Goal: Task Accomplishment & Management: Manage account settings

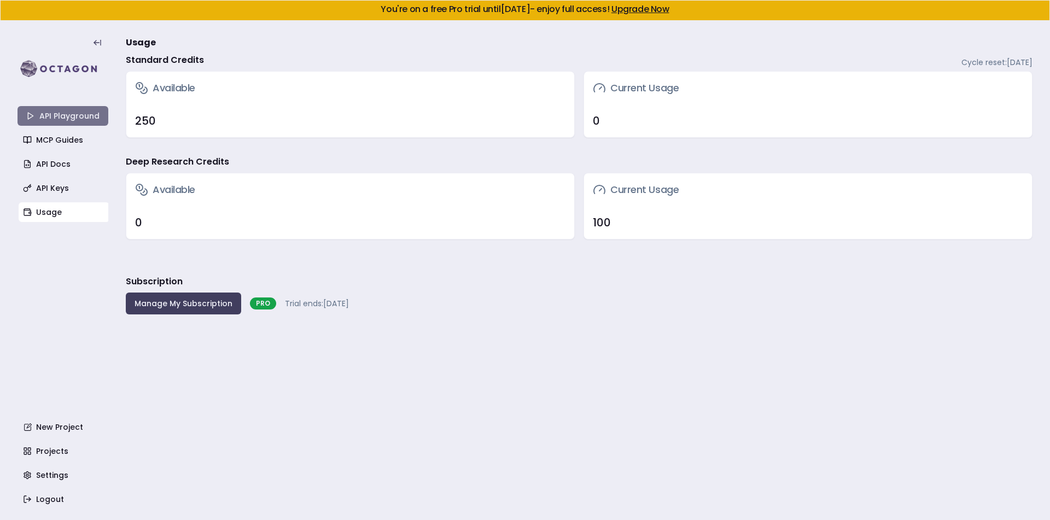
click at [65, 117] on link "API Playground" at bounding box center [63, 116] width 91 height 20
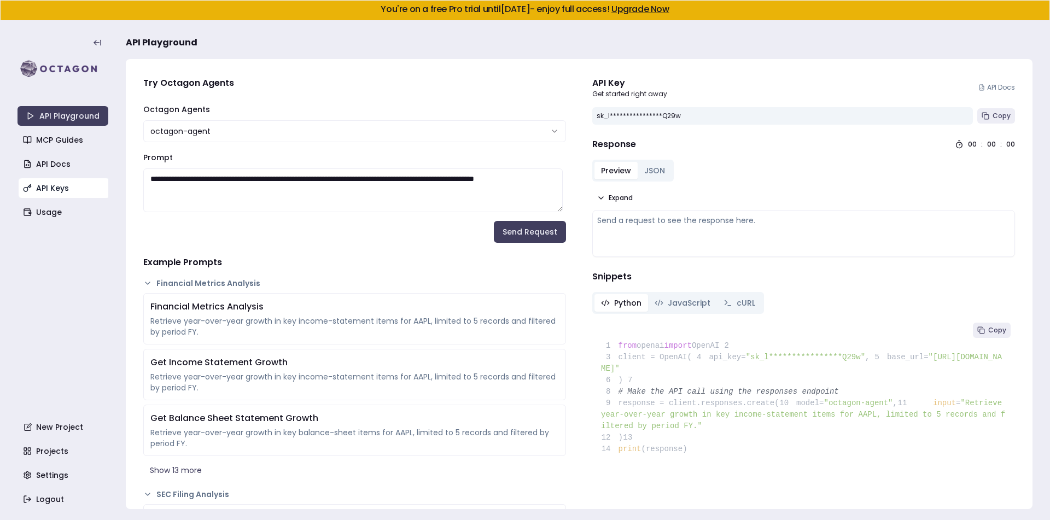
click at [62, 188] on link "API Keys" at bounding box center [64, 188] width 91 height 20
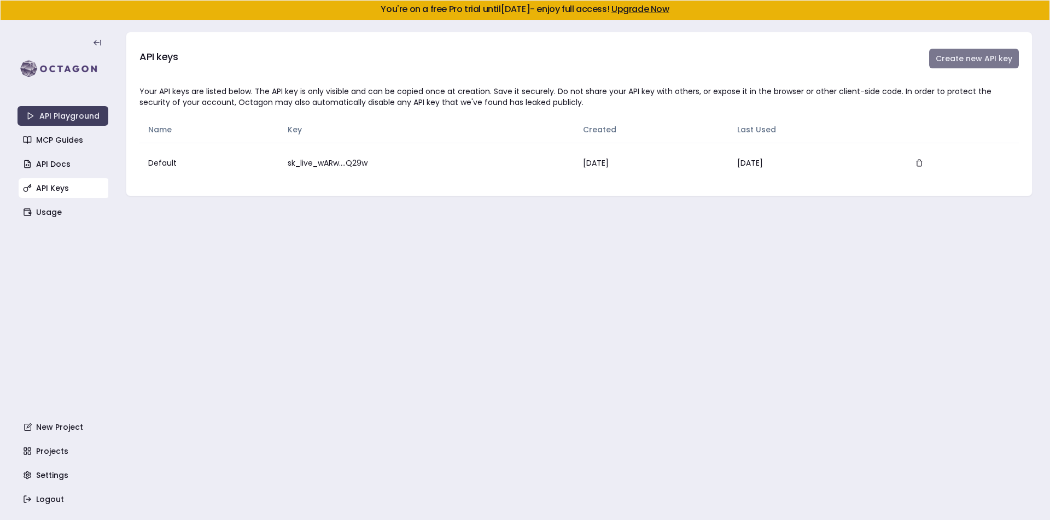
click at [982, 62] on button "Create new API key" at bounding box center [974, 59] width 90 height 20
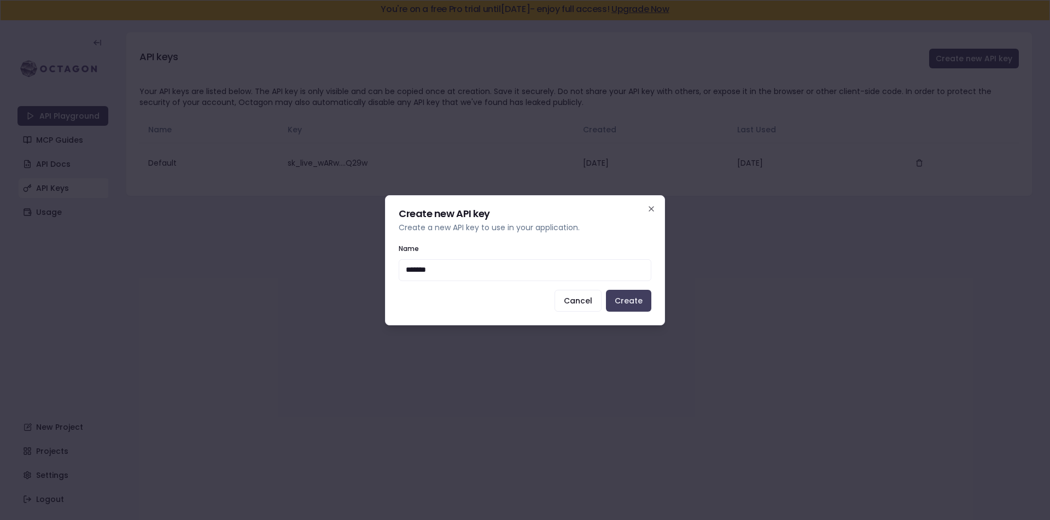
type input "*******"
click at [638, 312] on div "Create new API key Create a new API key to use in your application. Name ******…" at bounding box center [525, 260] width 280 height 130
click at [633, 306] on button "Create" at bounding box center [628, 301] width 45 height 22
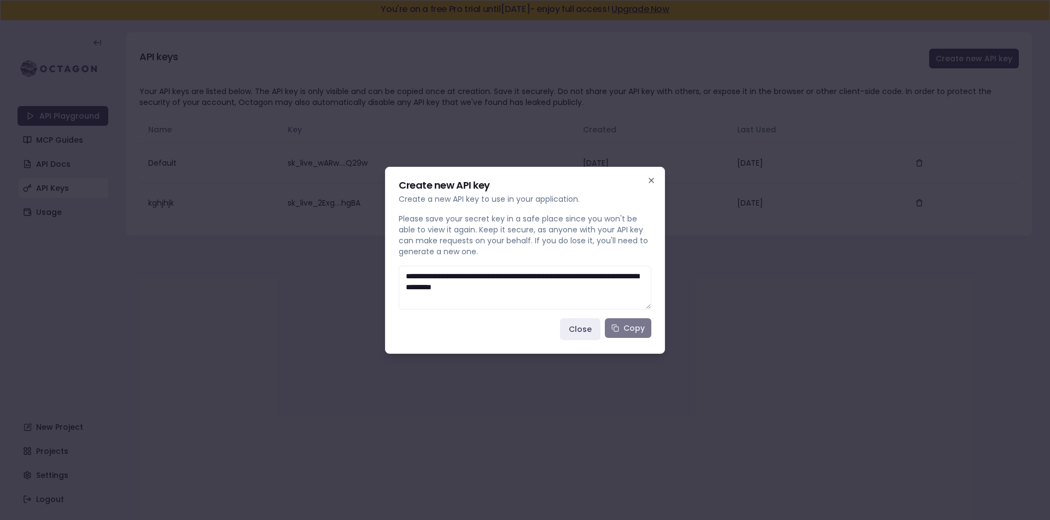
click at [626, 329] on button "Copy" at bounding box center [628, 328] width 46 height 20
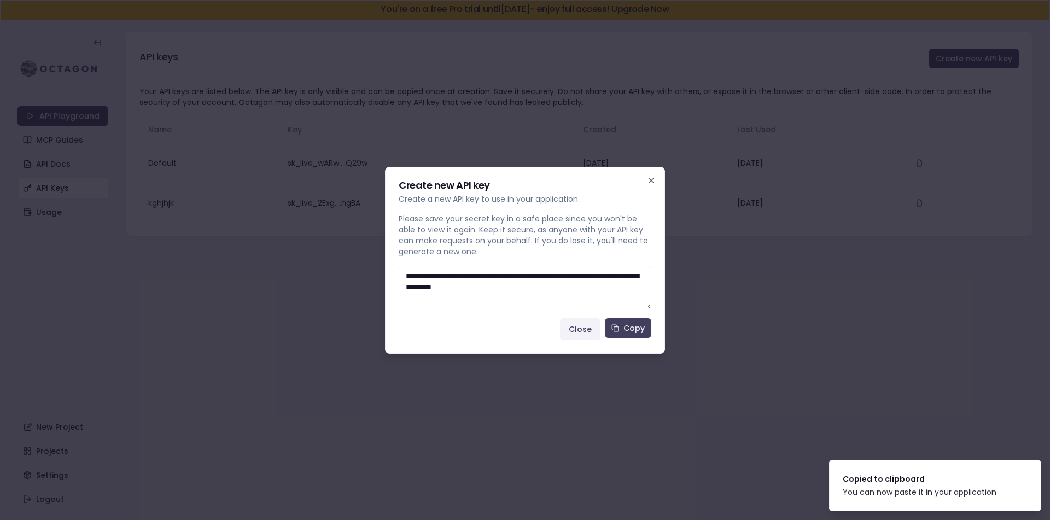
click at [579, 332] on button "Close" at bounding box center [580, 329] width 40 height 22
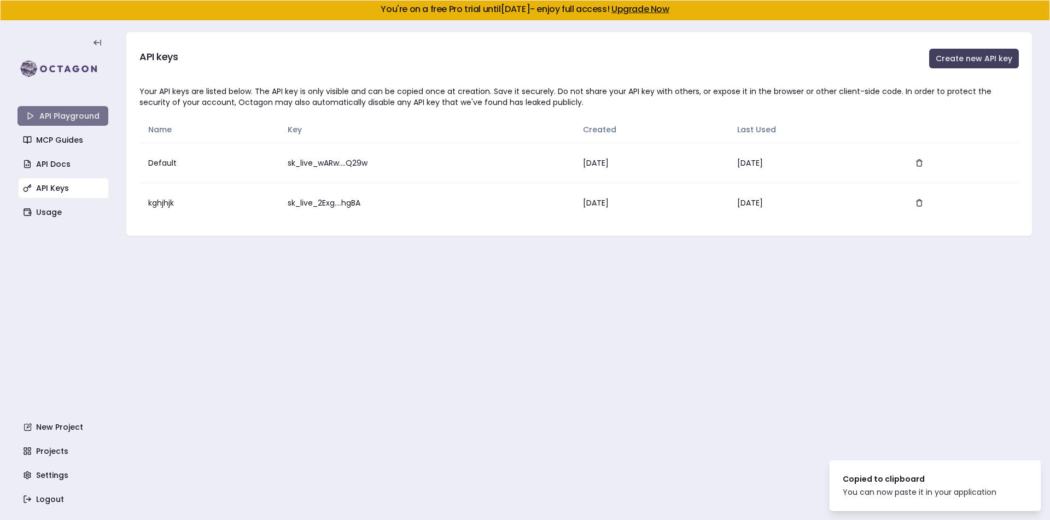
click at [60, 119] on link "API Playground" at bounding box center [63, 116] width 91 height 20
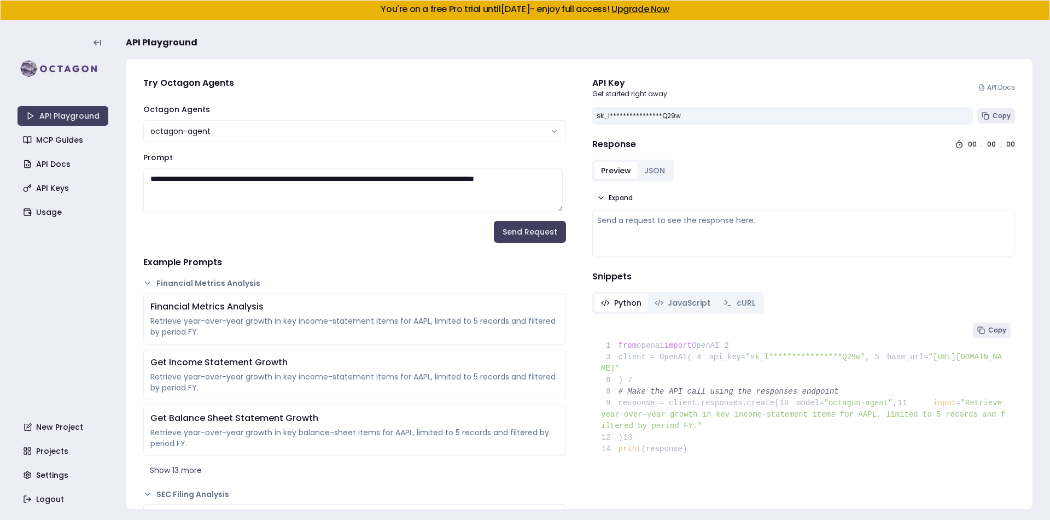
click at [670, 10] on link "Upgrade Now" at bounding box center [641, 9] width 58 height 13
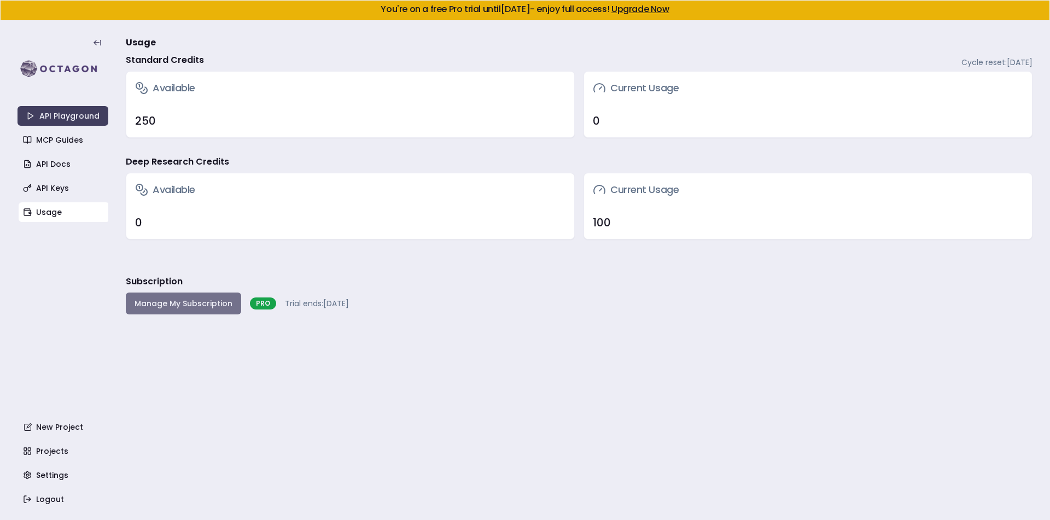
click at [194, 304] on button "Manage My Subscription" at bounding box center [183, 304] width 115 height 22
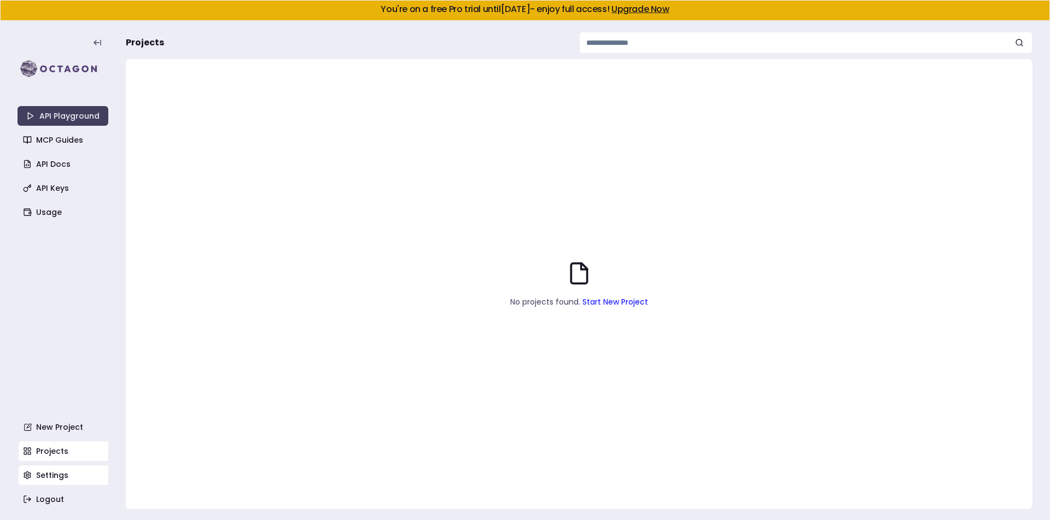
click at [42, 483] on link "Settings" at bounding box center [64, 475] width 91 height 20
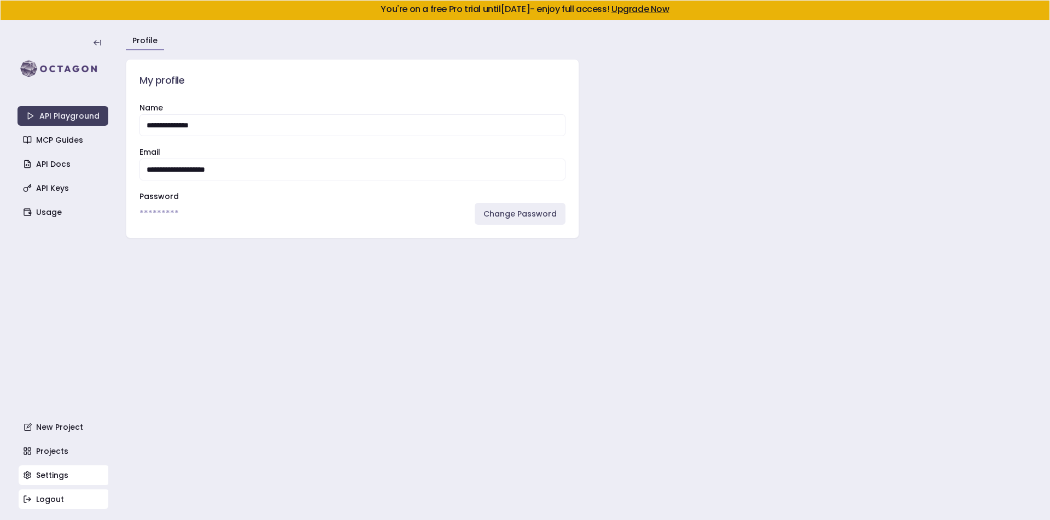
click at [61, 499] on link "Logout" at bounding box center [64, 500] width 91 height 20
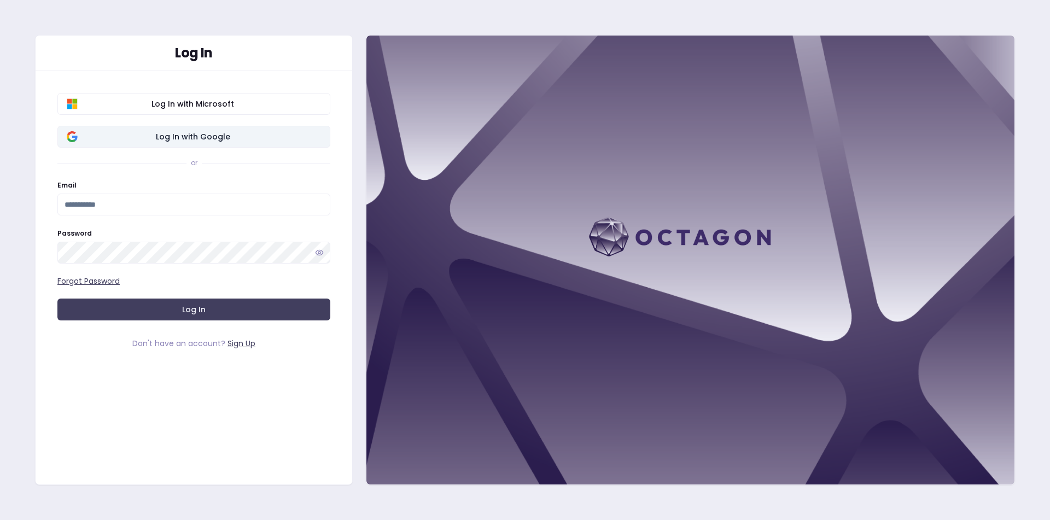
click at [179, 141] on span "Log In with Google" at bounding box center [193, 136] width 257 height 11
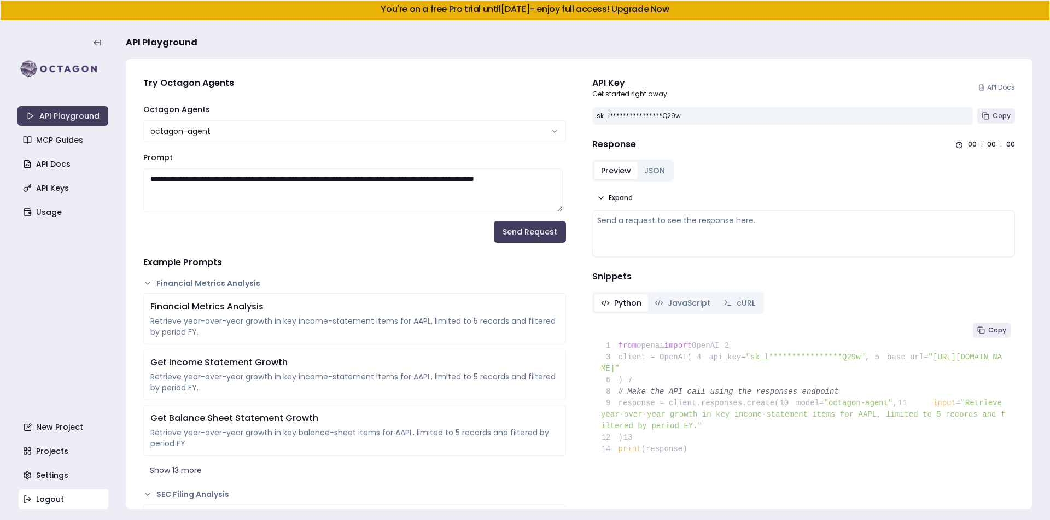
click at [57, 498] on link "Logout" at bounding box center [64, 500] width 91 height 20
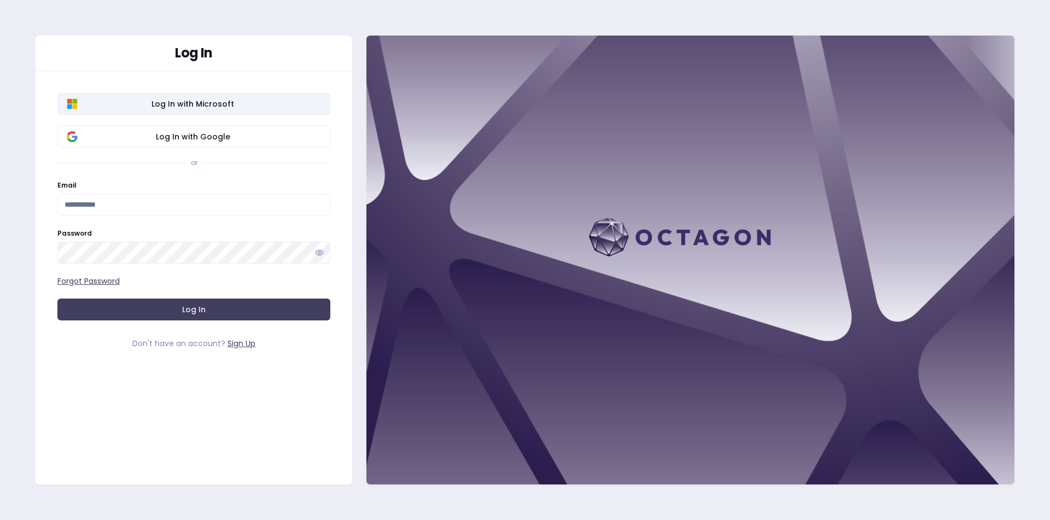
click at [200, 110] on button "Log In with Microsoft" at bounding box center [193, 104] width 273 height 22
click at [249, 341] on link "Sign Up" at bounding box center [242, 343] width 28 height 11
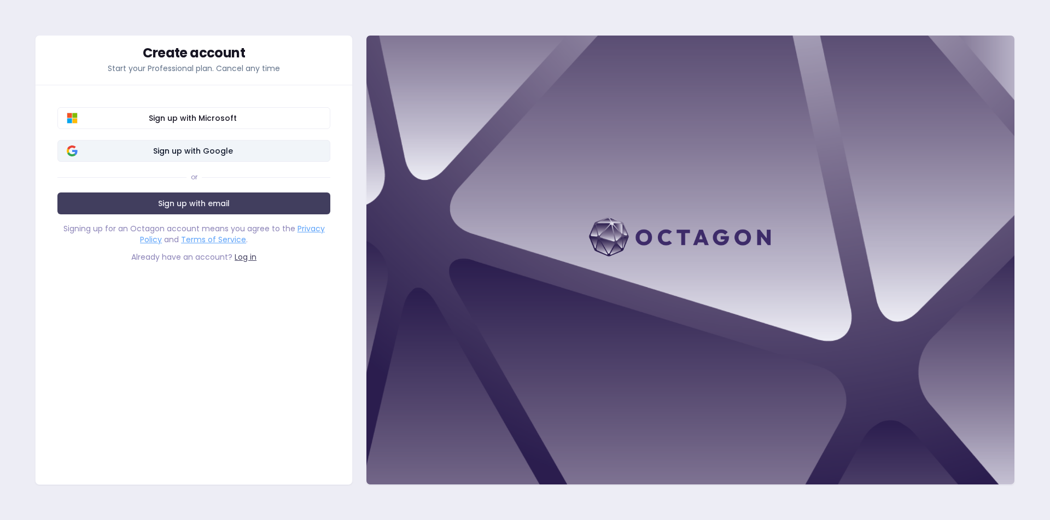
click at [206, 148] on span "Sign up with Google" at bounding box center [193, 150] width 257 height 11
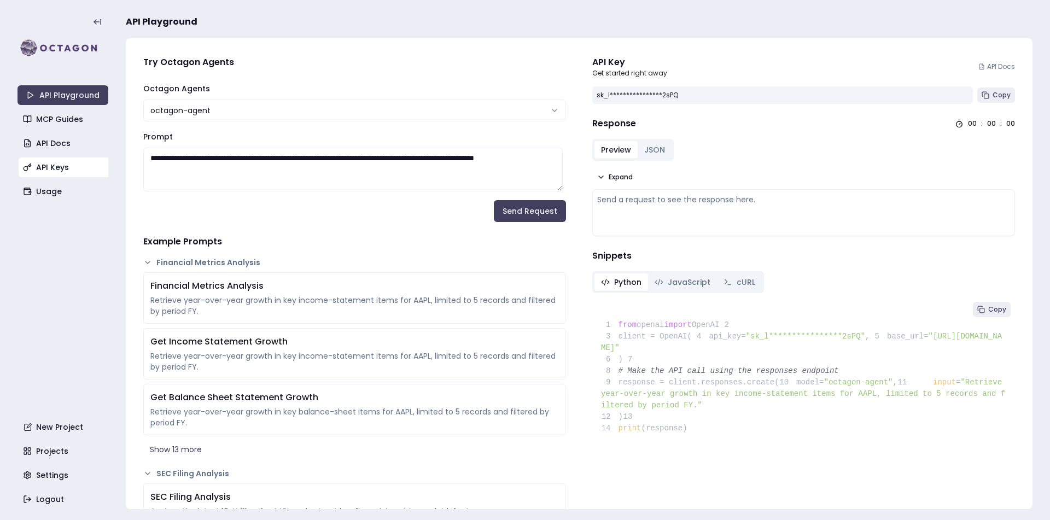
click at [61, 164] on link "API Keys" at bounding box center [64, 168] width 91 height 20
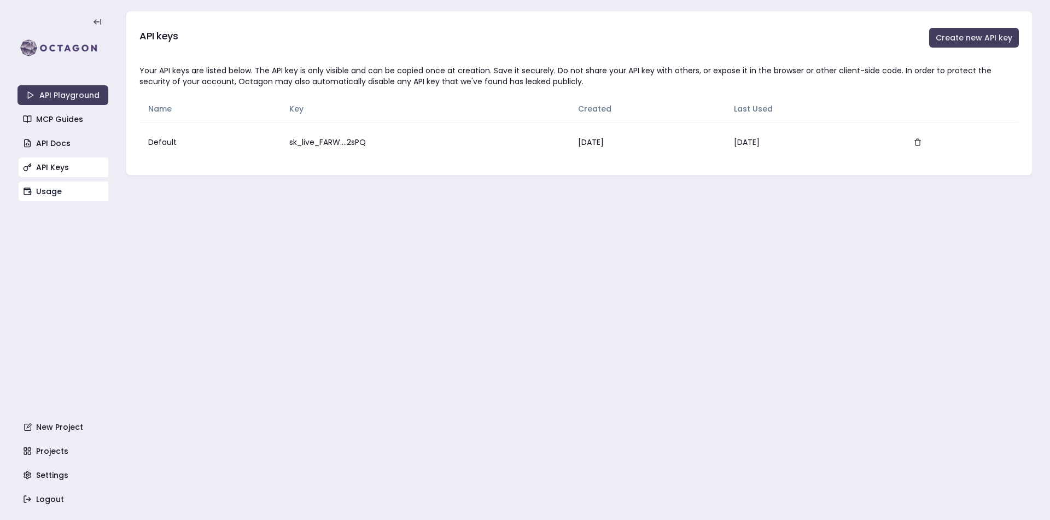
click at [59, 192] on link "Usage" at bounding box center [64, 192] width 91 height 20
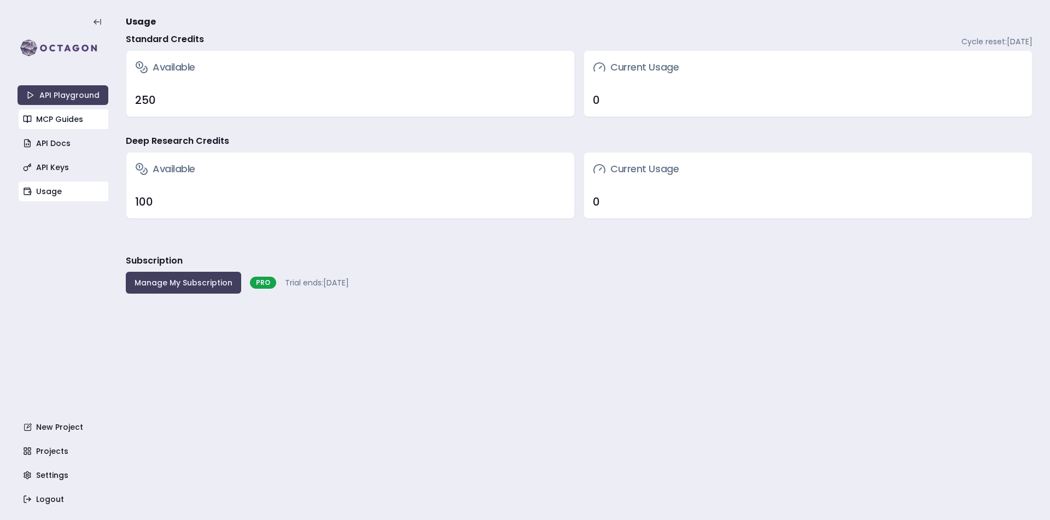
click at [62, 119] on link "MCP Guides" at bounding box center [64, 119] width 91 height 20
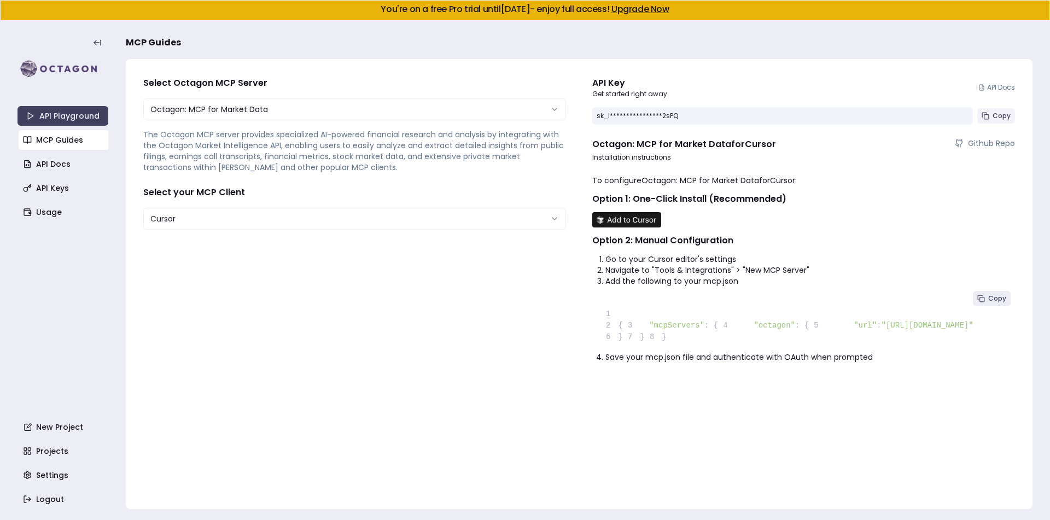
click at [1002, 114] on span "Copy" at bounding box center [1002, 116] width 18 height 9
click at [59, 211] on link "Usage" at bounding box center [64, 212] width 91 height 20
